Goal: Information Seeking & Learning: Check status

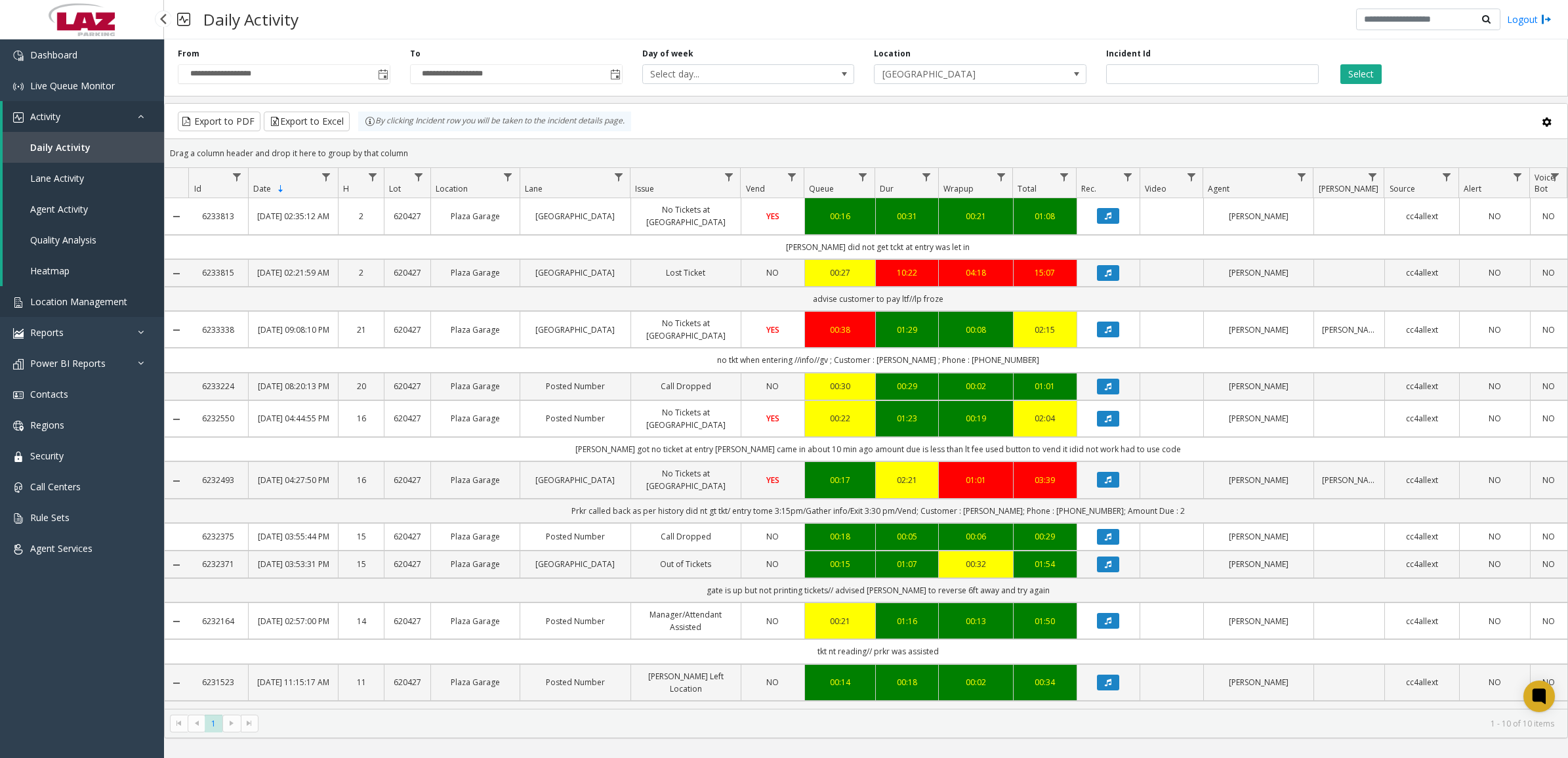
click at [87, 304] on span "Location Management" at bounding box center [78, 301] width 97 height 13
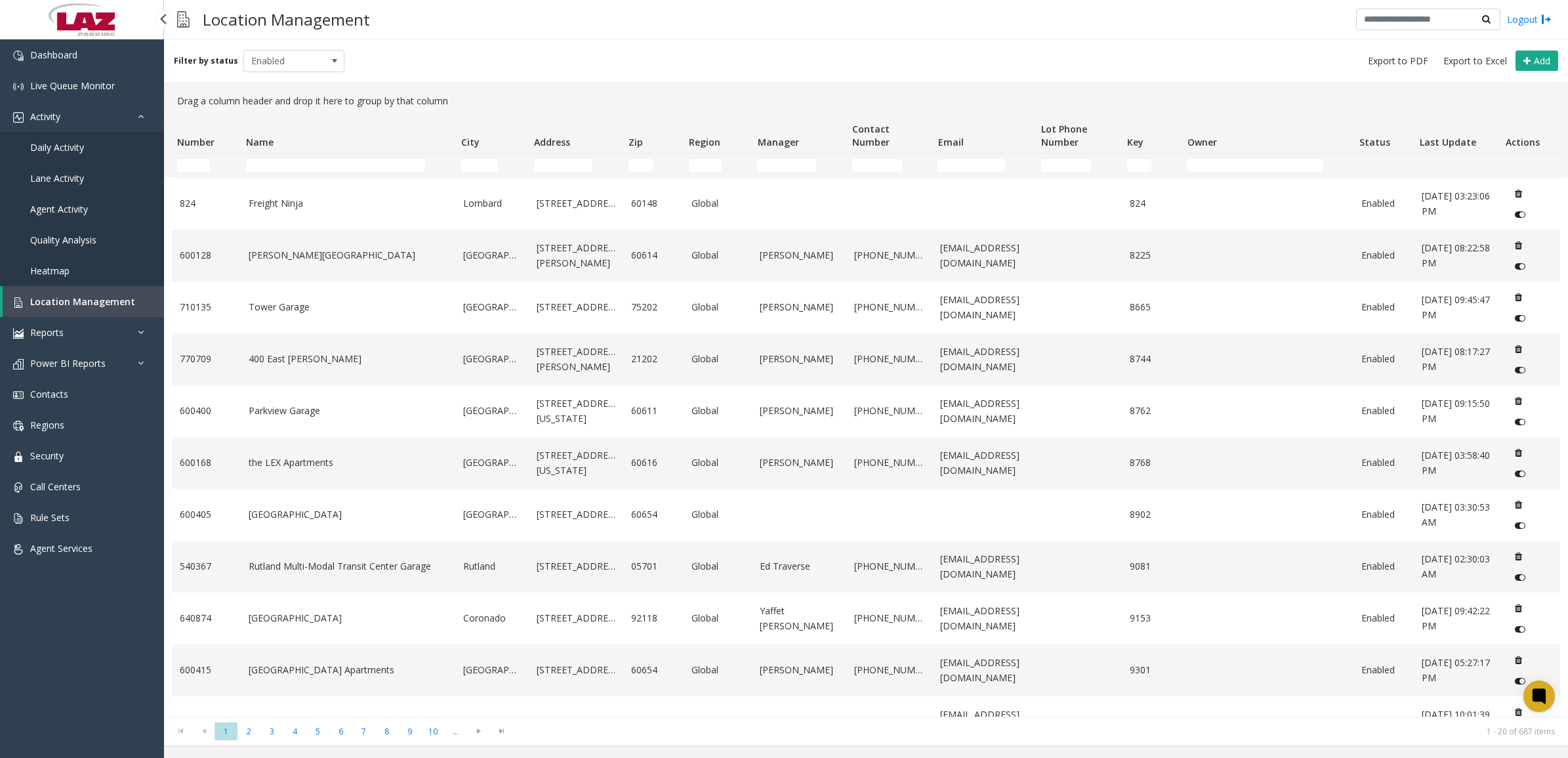
click at [63, 141] on span "Daily Activity" at bounding box center [57, 148] width 54 height 13
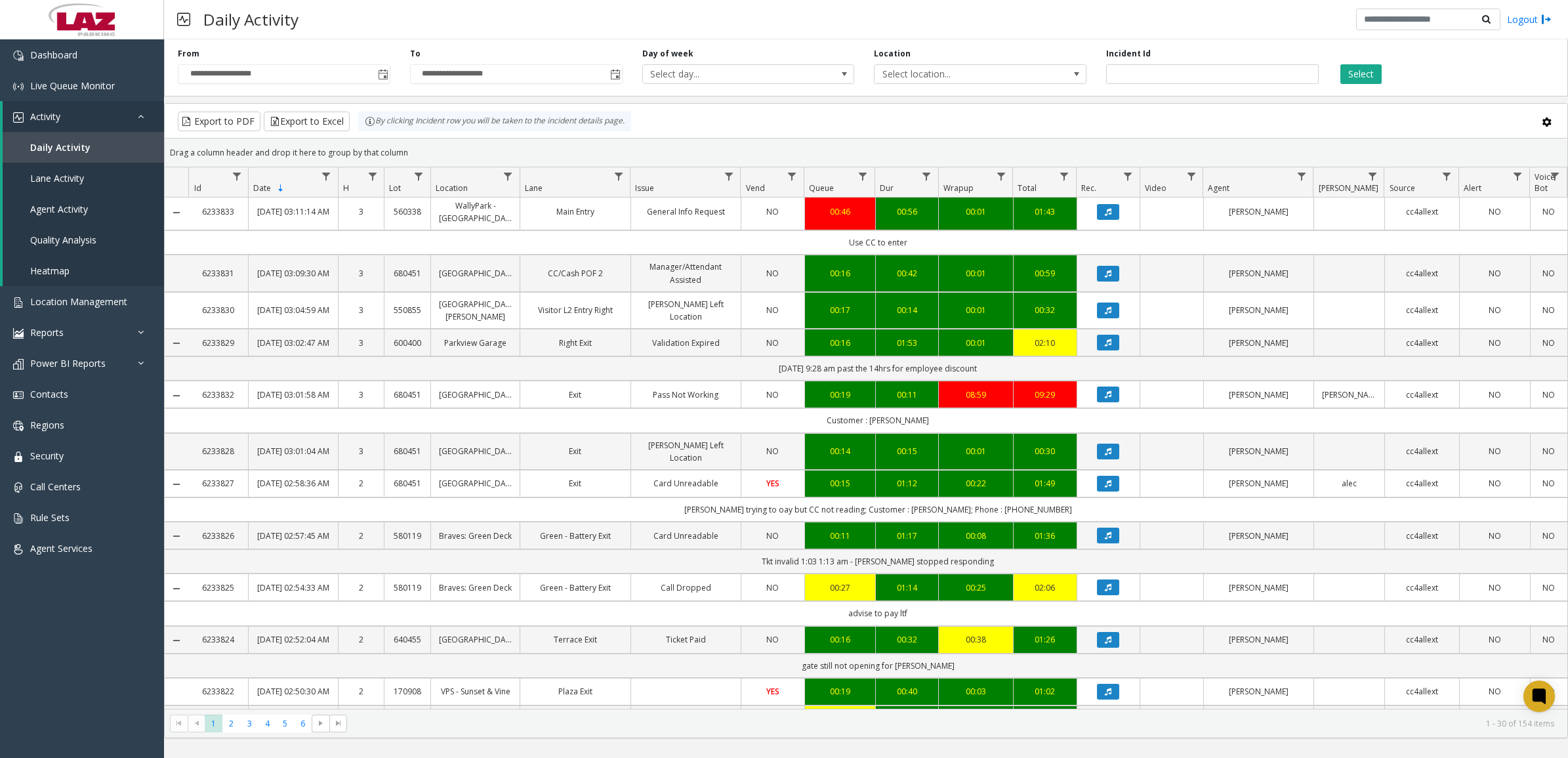
scroll to position [328, 0]
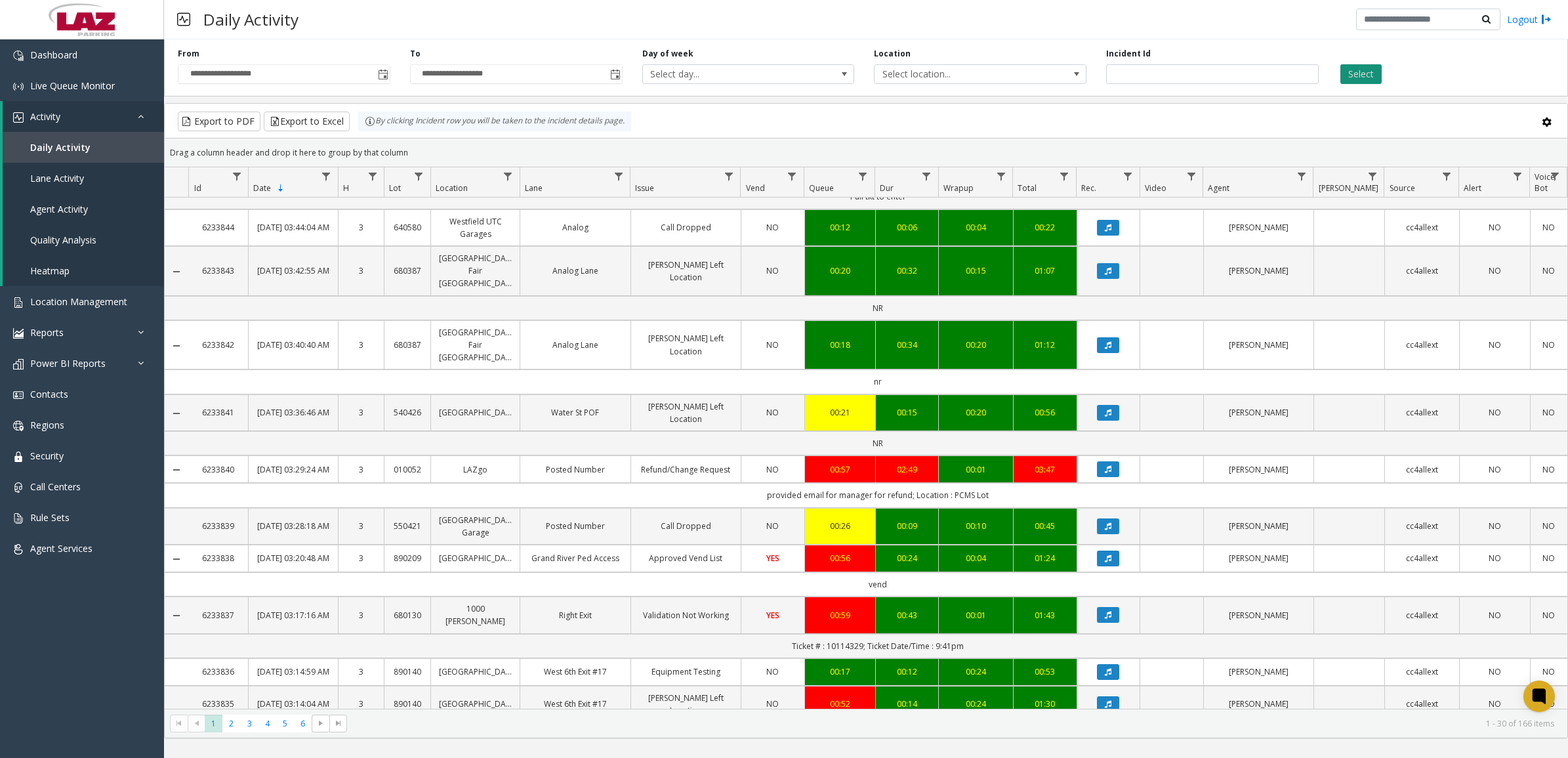
click at [1362, 78] on button "Select" at bounding box center [1361, 74] width 42 height 20
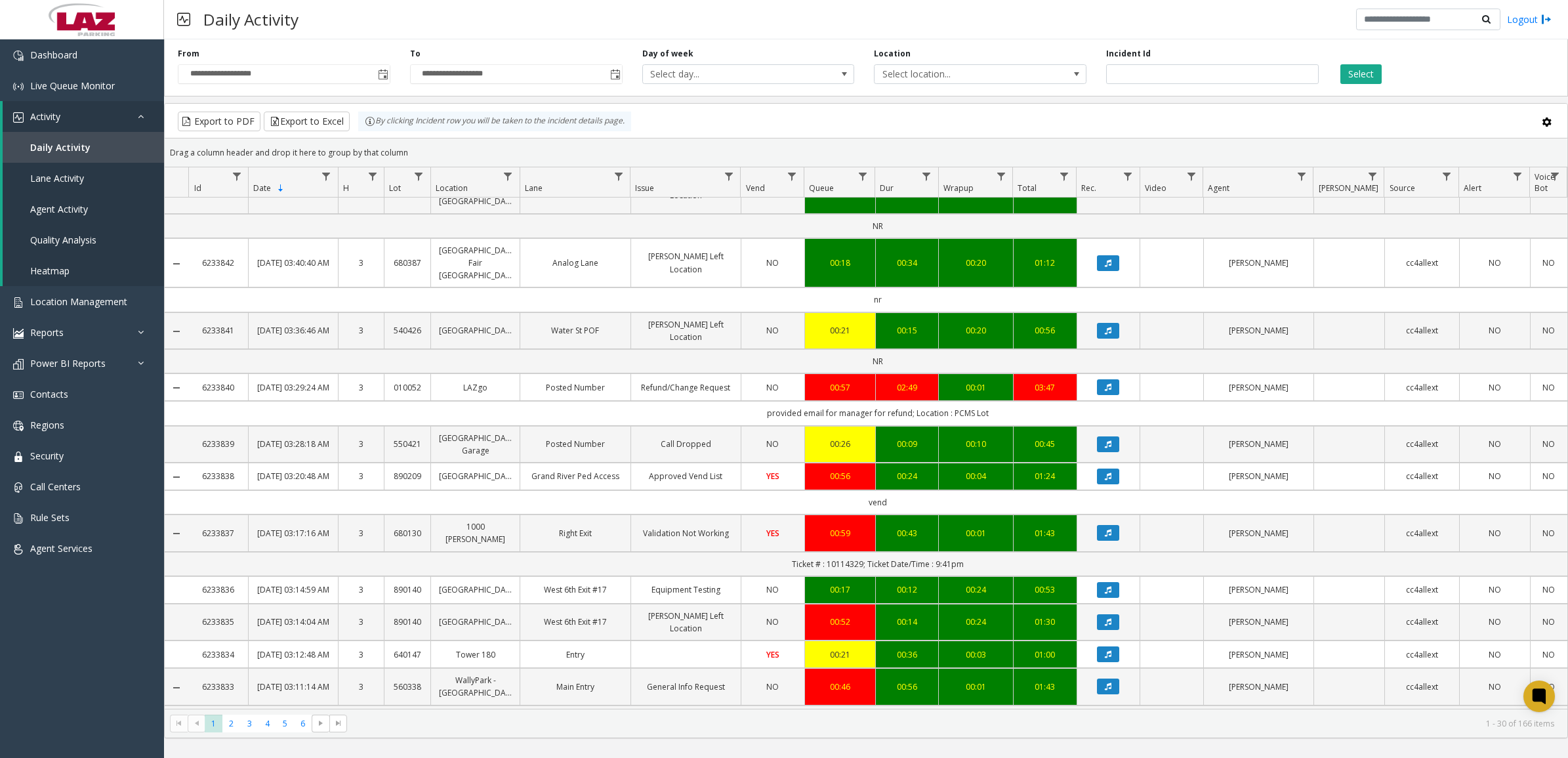
scroll to position [0, 0]
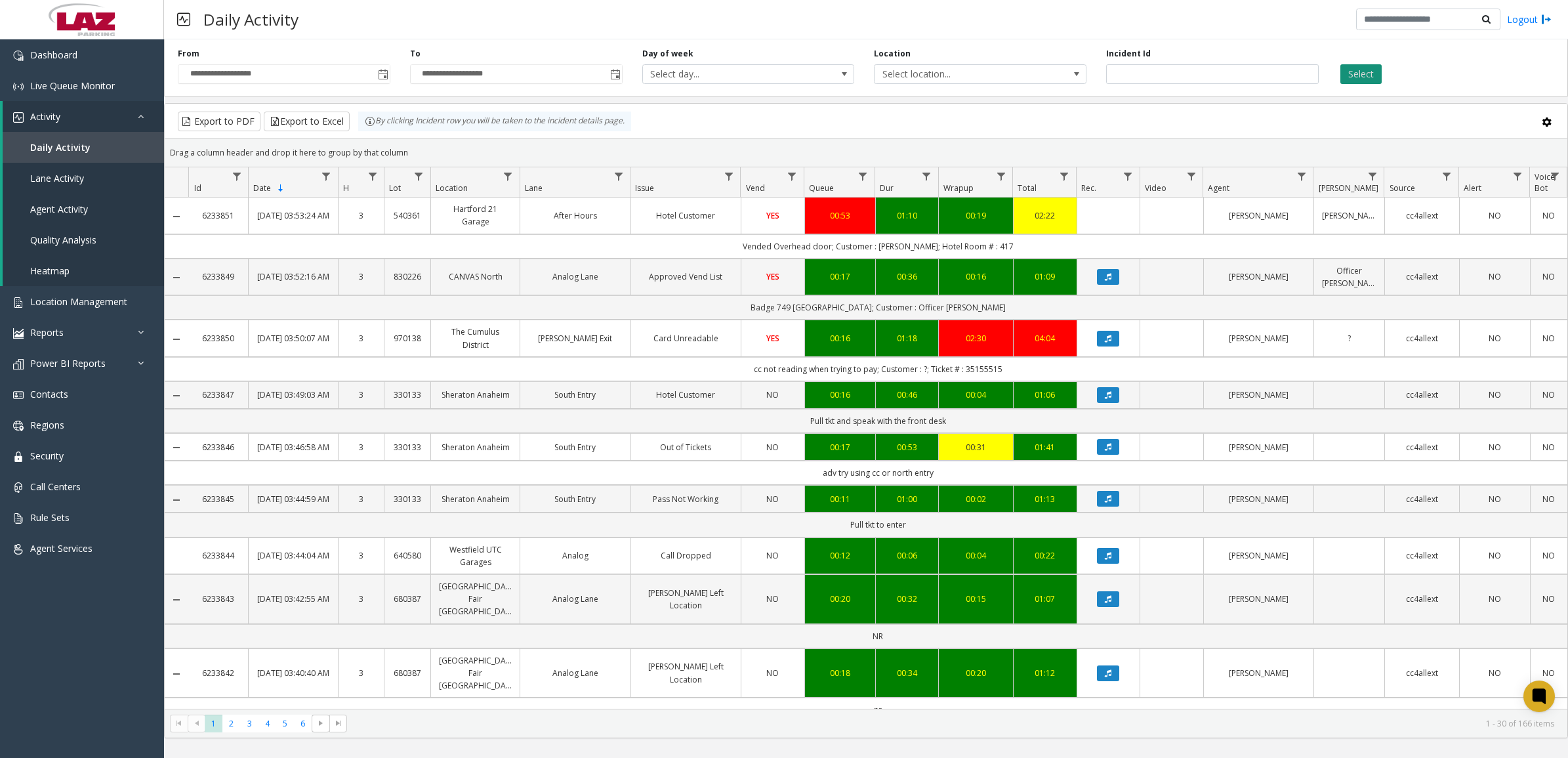
click at [1369, 78] on button "Select" at bounding box center [1361, 74] width 42 height 20
click at [1295, 174] on link "Data table" at bounding box center [1301, 176] width 18 height 18
click at [1318, 239] on input "Agent Filter" at bounding box center [1358, 233] width 111 height 22
type input "****"
click button "Filter" at bounding box center [1387, 355] width 54 height 29
